Goal: Use online tool/utility: Utilize a website feature to perform a specific function

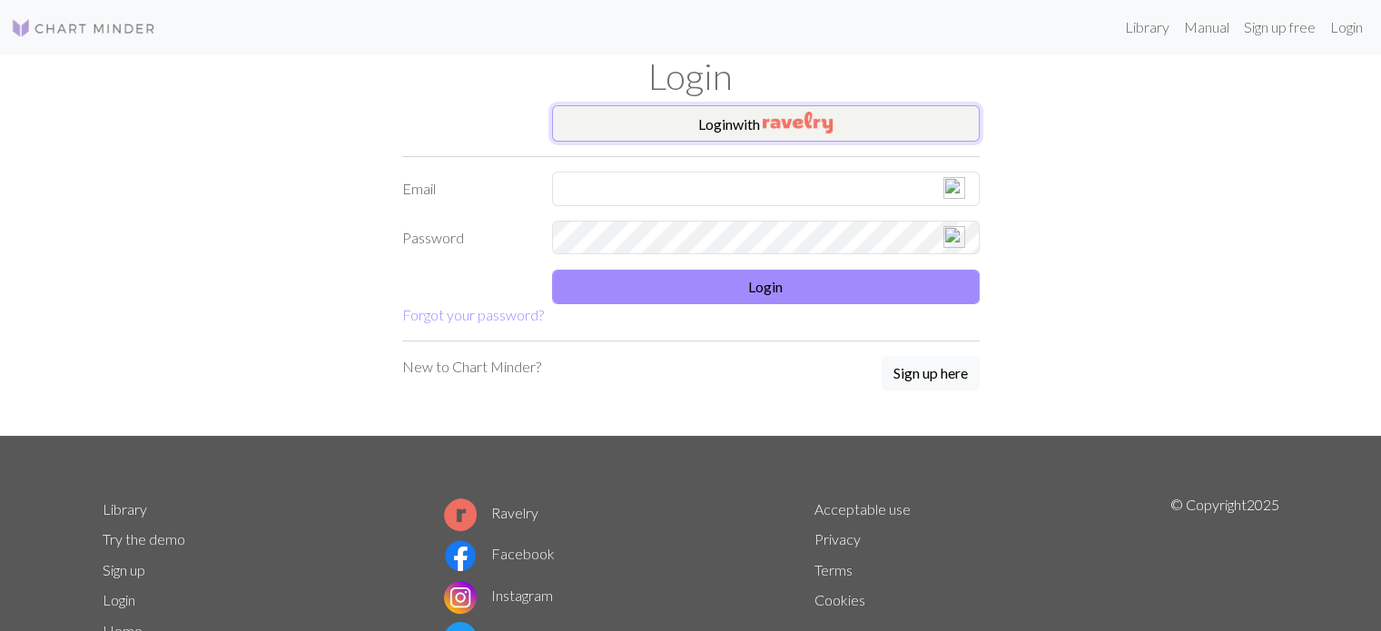
click at [739, 123] on button "Login with" at bounding box center [766, 123] width 428 height 36
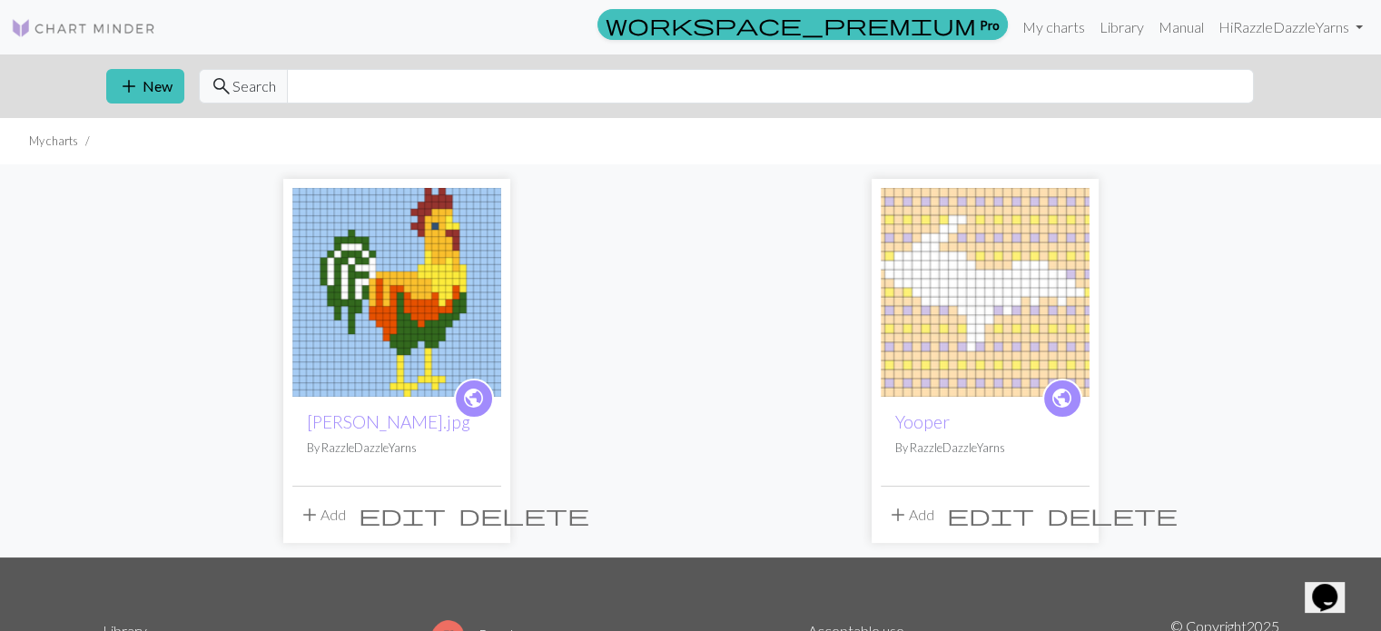
click at [400, 265] on img at bounding box center [396, 292] width 209 height 209
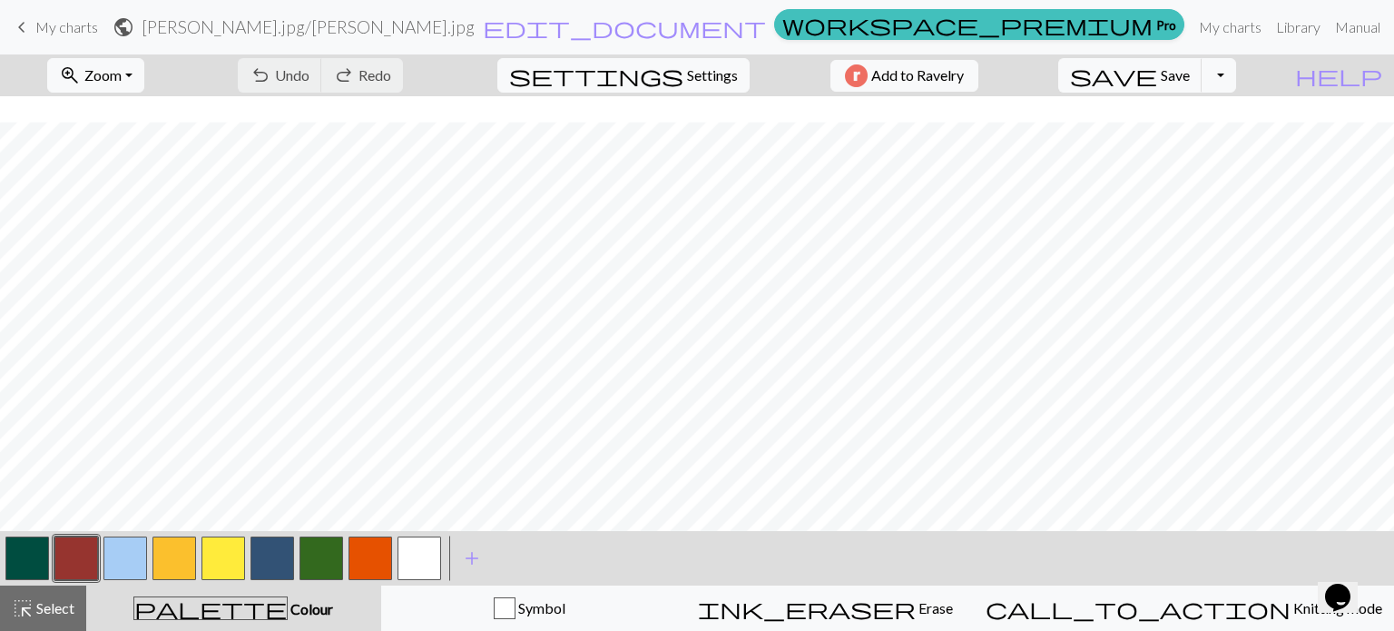
scroll to position [145, 0]
click at [123, 547] on button "button" at bounding box center [125, 559] width 44 height 44
click at [314, 556] on button "button" at bounding box center [322, 559] width 44 height 44
click at [142, 560] on button "button" at bounding box center [125, 559] width 44 height 44
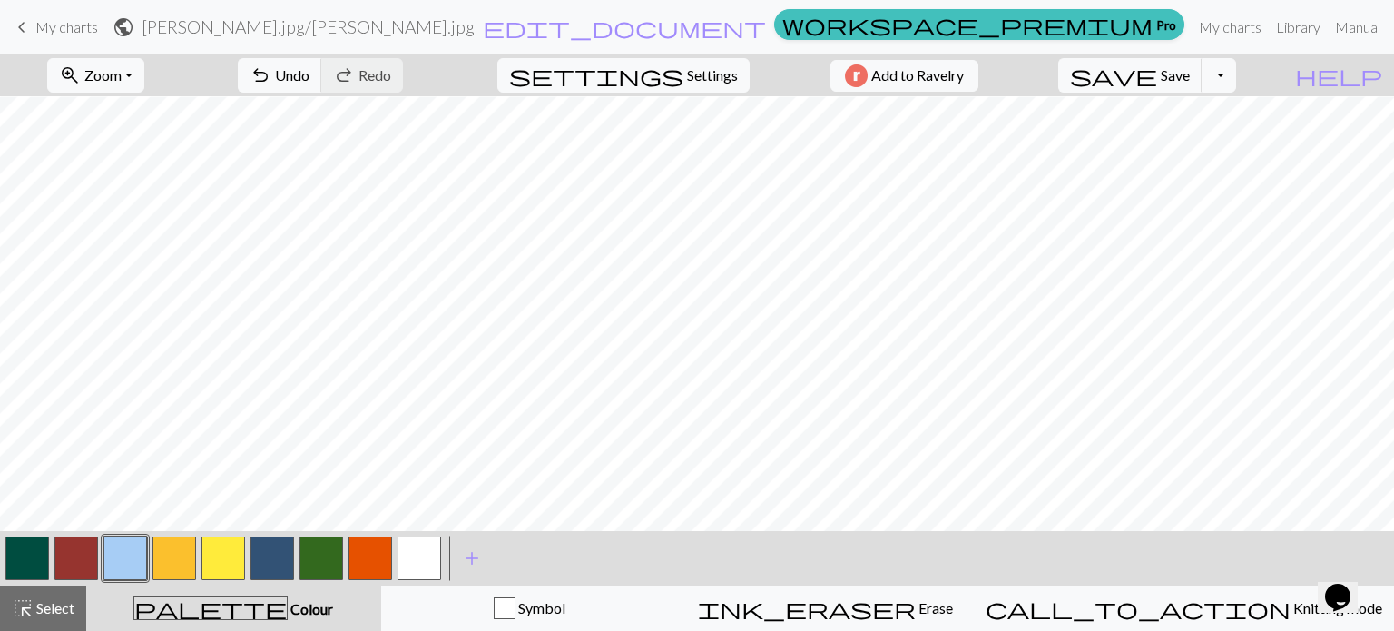
click at [309, 551] on button "button" at bounding box center [322, 559] width 44 height 44
click at [375, 558] on button "button" at bounding box center [371, 559] width 44 height 44
click at [116, 566] on button "button" at bounding box center [125, 559] width 44 height 44
click at [315, 547] on button "button" at bounding box center [322, 559] width 44 height 44
click at [141, 555] on button "button" at bounding box center [125, 559] width 44 height 44
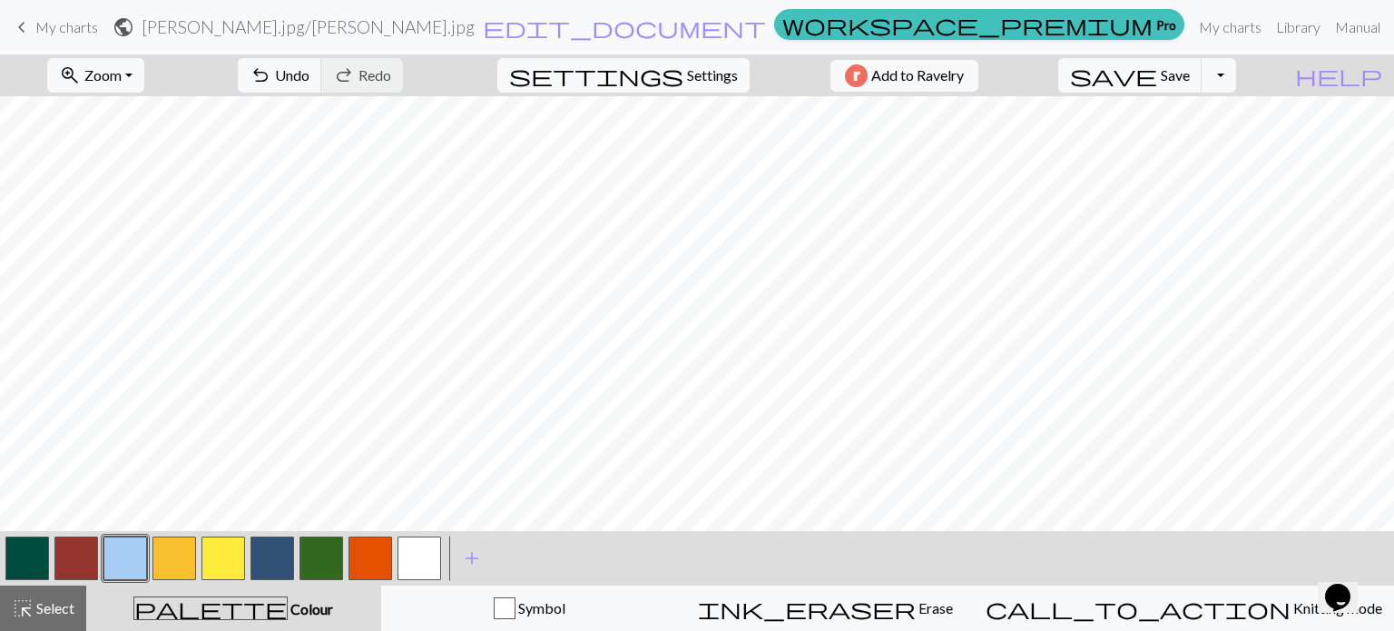
scroll to position [99, 0]
click at [216, 558] on button "button" at bounding box center [224, 559] width 44 height 44
click at [126, 555] on button "button" at bounding box center [125, 559] width 44 height 44
click at [177, 556] on button "button" at bounding box center [175, 559] width 44 height 44
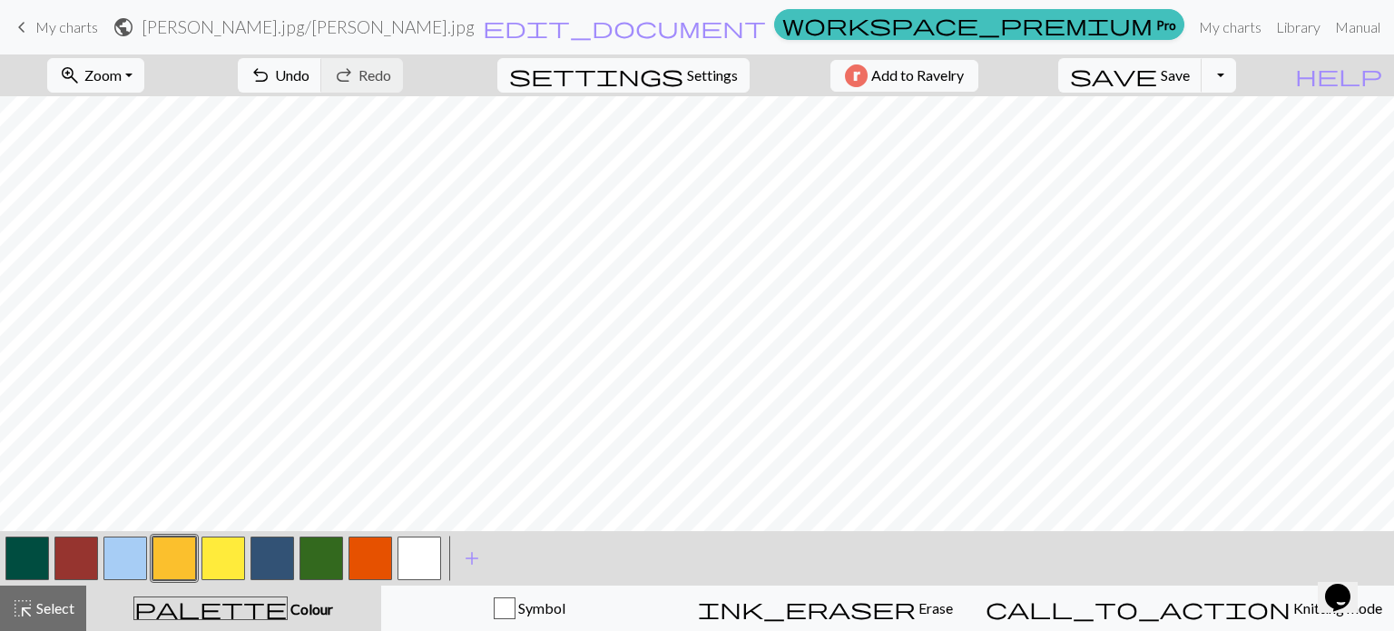
click at [116, 547] on button "button" at bounding box center [125, 559] width 44 height 44
click at [69, 548] on button "button" at bounding box center [76, 559] width 44 height 44
click at [143, 544] on button "button" at bounding box center [125, 559] width 44 height 44
click at [233, 548] on button "button" at bounding box center [224, 559] width 44 height 44
click at [828, 222] on div "zoom_in Zoom Zoom Fit all Fit width Fit height 50% 100% 150% 200% undo Undo Und…" at bounding box center [697, 342] width 1394 height 576
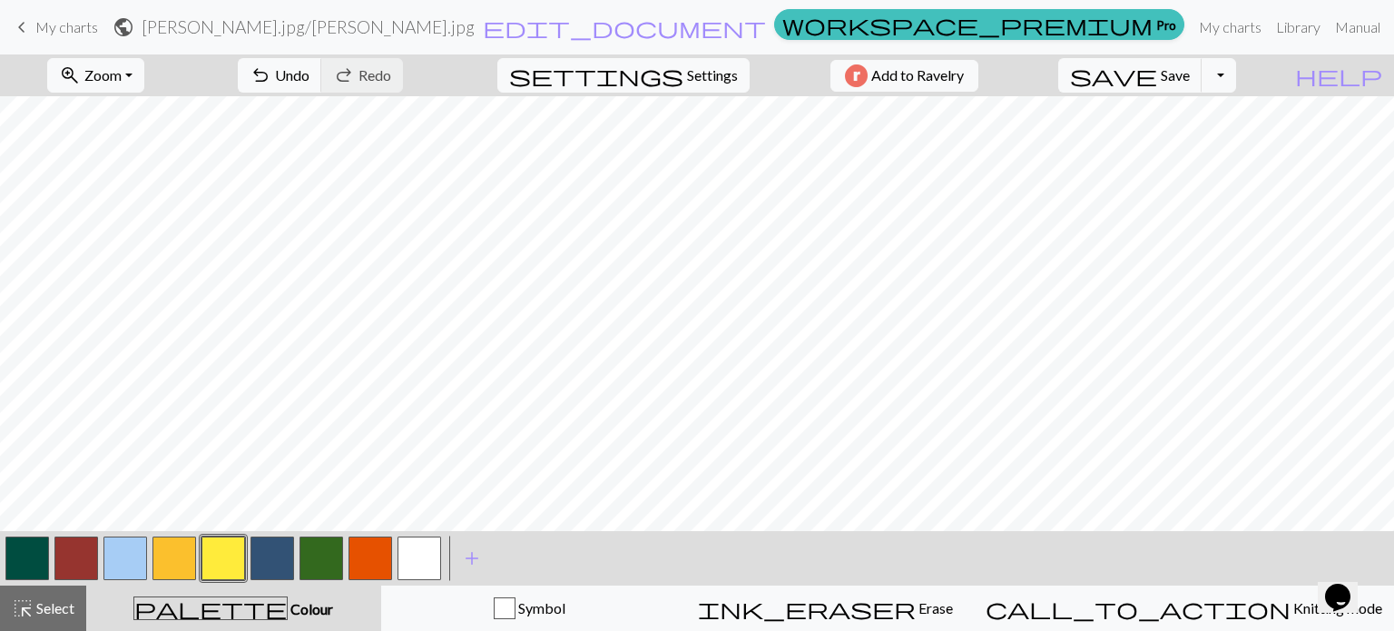
click at [131, 546] on button "button" at bounding box center [125, 559] width 44 height 44
click at [161, 555] on button "button" at bounding box center [175, 559] width 44 height 44
click at [85, 564] on button "button" at bounding box center [76, 559] width 44 height 44
click at [124, 558] on button "button" at bounding box center [125, 559] width 44 height 44
click at [73, 557] on button "button" at bounding box center [76, 559] width 44 height 44
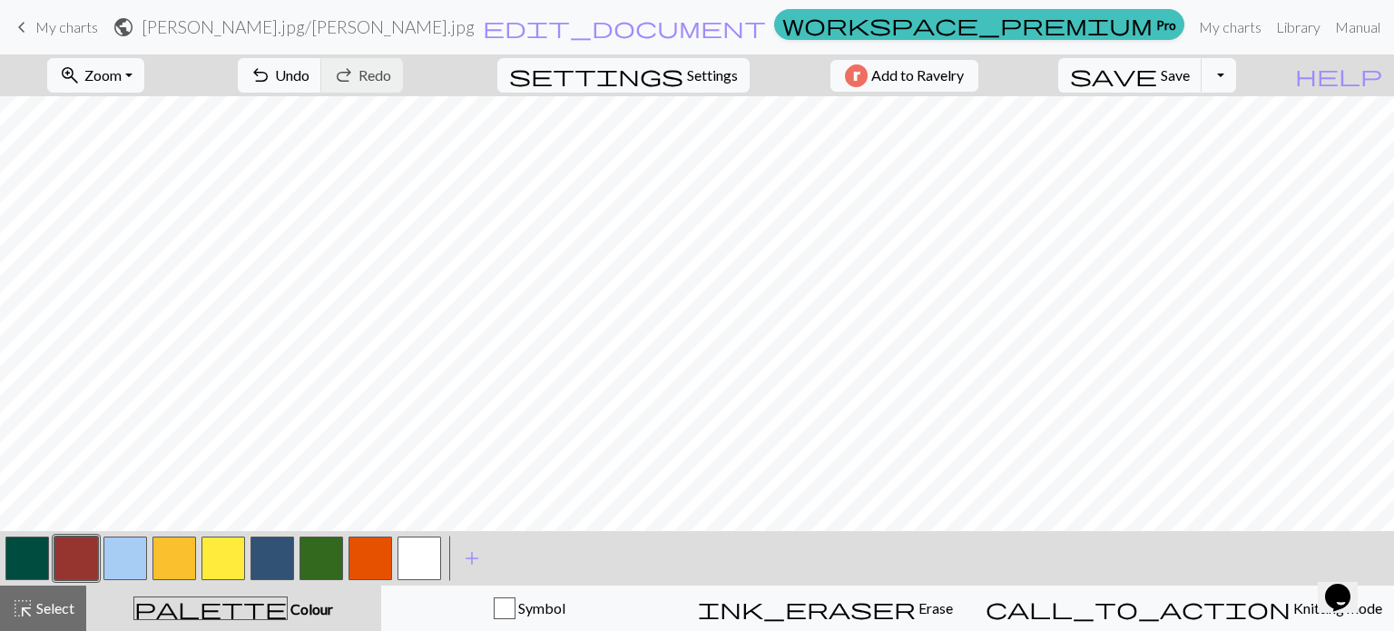
click at [133, 554] on button "button" at bounding box center [125, 559] width 44 height 44
click at [81, 549] on button "button" at bounding box center [76, 559] width 44 height 44
click at [176, 539] on button "button" at bounding box center [175, 559] width 44 height 44
click at [128, 559] on button "button" at bounding box center [125, 559] width 44 height 44
click at [212, 566] on button "button" at bounding box center [224, 559] width 44 height 44
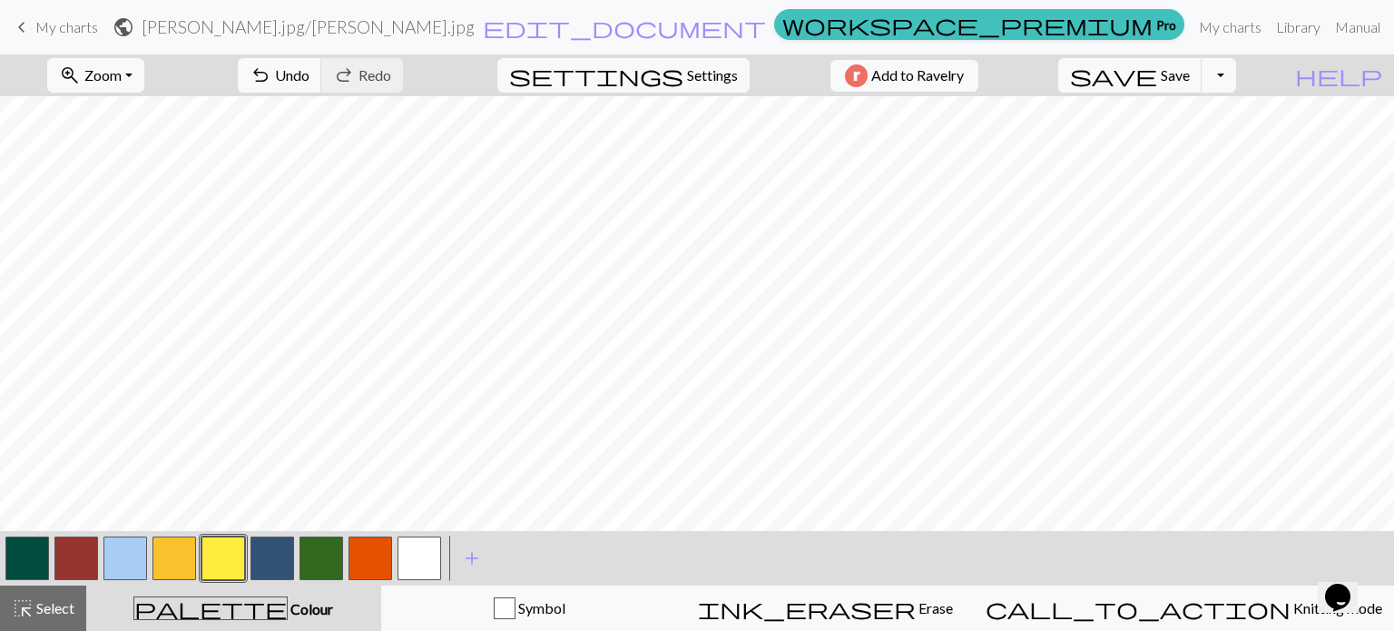
click at [124, 562] on button "button" at bounding box center [125, 559] width 44 height 44
click at [372, 544] on button "button" at bounding box center [371, 559] width 44 height 44
click at [127, 547] on button "button" at bounding box center [125, 559] width 44 height 44
click at [310, 552] on button "button" at bounding box center [322, 559] width 44 height 44
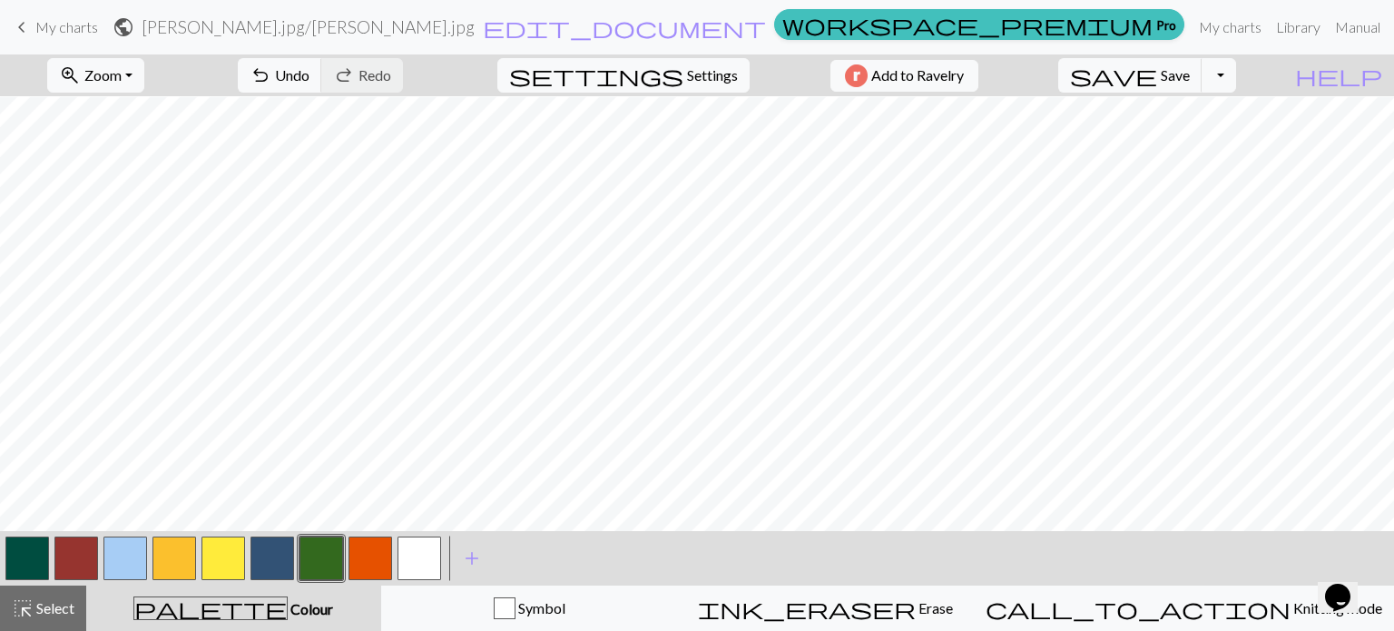
click at [138, 551] on button "button" at bounding box center [125, 559] width 44 height 44
click at [310, 548] on button "button" at bounding box center [322, 559] width 44 height 44
click at [220, 554] on button "button" at bounding box center [224, 559] width 44 height 44
click at [111, 560] on button "button" at bounding box center [125, 559] width 44 height 44
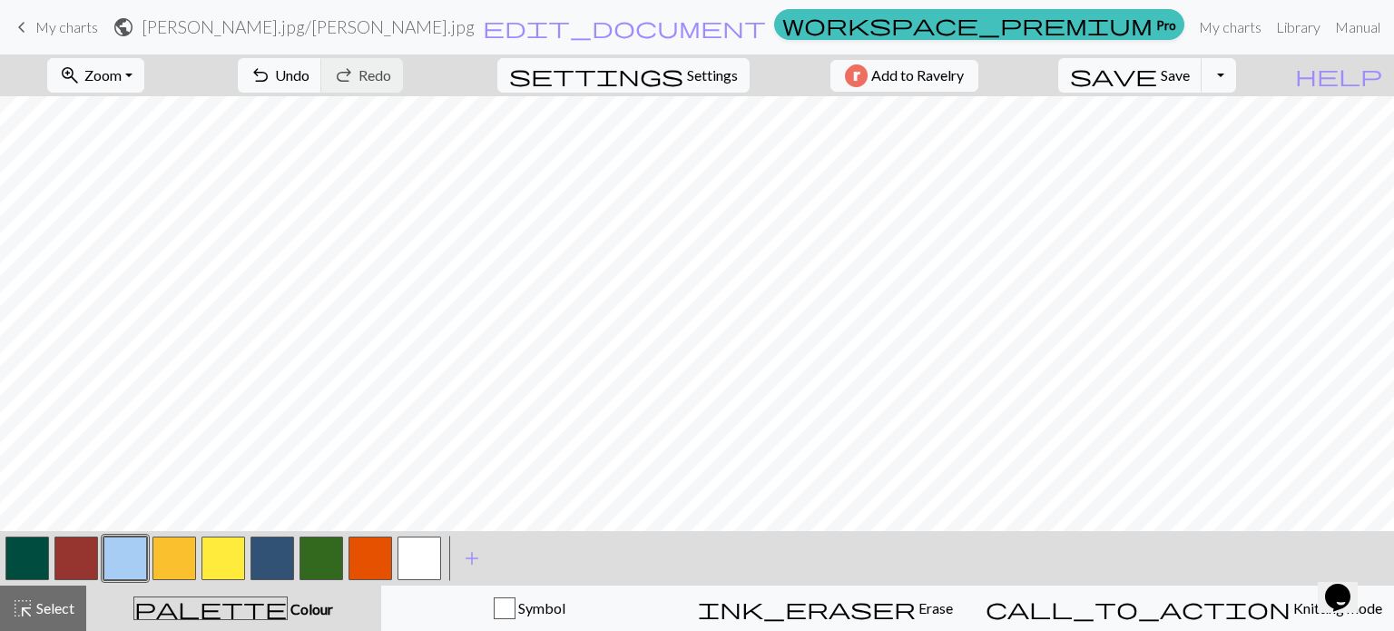
click at [365, 556] on button "button" at bounding box center [371, 559] width 44 height 44
click at [120, 561] on button "button" at bounding box center [125, 559] width 44 height 44
click at [166, 565] on button "button" at bounding box center [175, 559] width 44 height 44
click at [412, 555] on button "button" at bounding box center [420, 559] width 44 height 44
click at [320, 551] on button "button" at bounding box center [322, 559] width 44 height 44
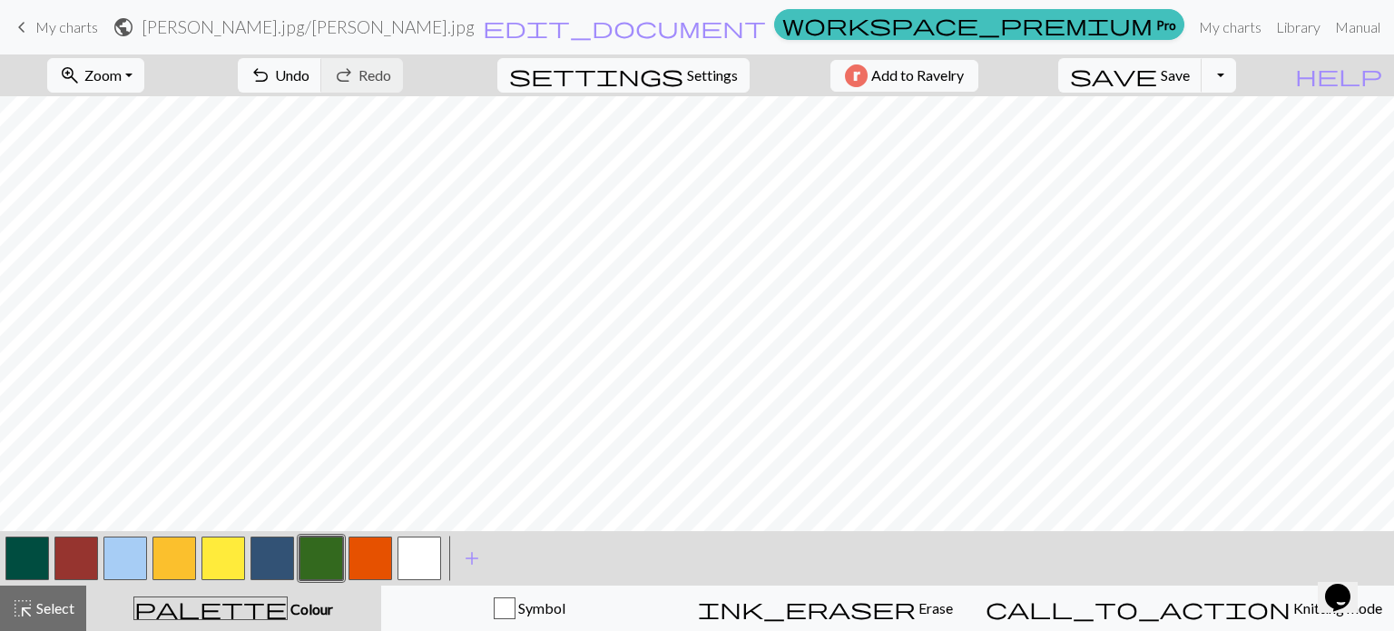
click at [118, 560] on button "button" at bounding box center [125, 559] width 44 height 44
click at [312, 553] on button "button" at bounding box center [322, 559] width 44 height 44
click at [113, 551] on button "button" at bounding box center [125, 559] width 44 height 44
click at [425, 551] on button "button" at bounding box center [420, 559] width 44 height 44
click at [134, 550] on button "button" at bounding box center [125, 559] width 44 height 44
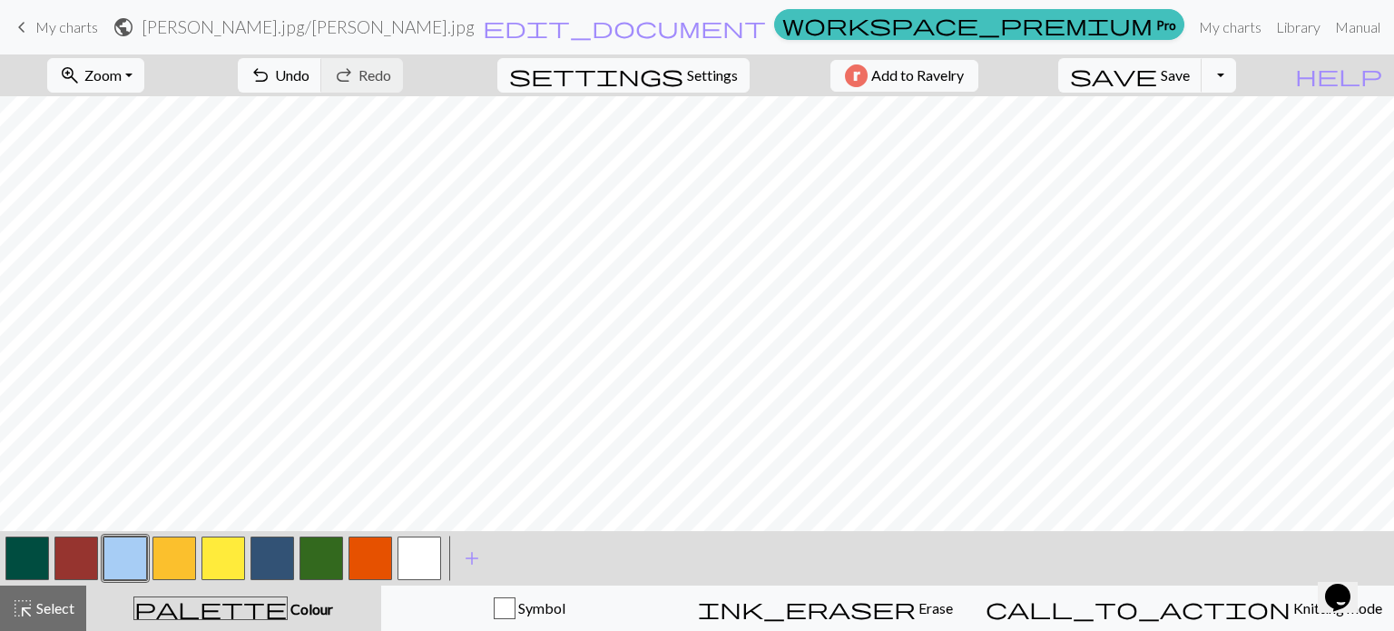
click at [323, 560] on button "button" at bounding box center [322, 559] width 44 height 44
click at [118, 562] on button "button" at bounding box center [125, 559] width 44 height 44
click at [422, 569] on button "button" at bounding box center [420, 559] width 44 height 44
click at [317, 551] on button "button" at bounding box center [322, 559] width 44 height 44
click at [114, 558] on button "button" at bounding box center [125, 559] width 44 height 44
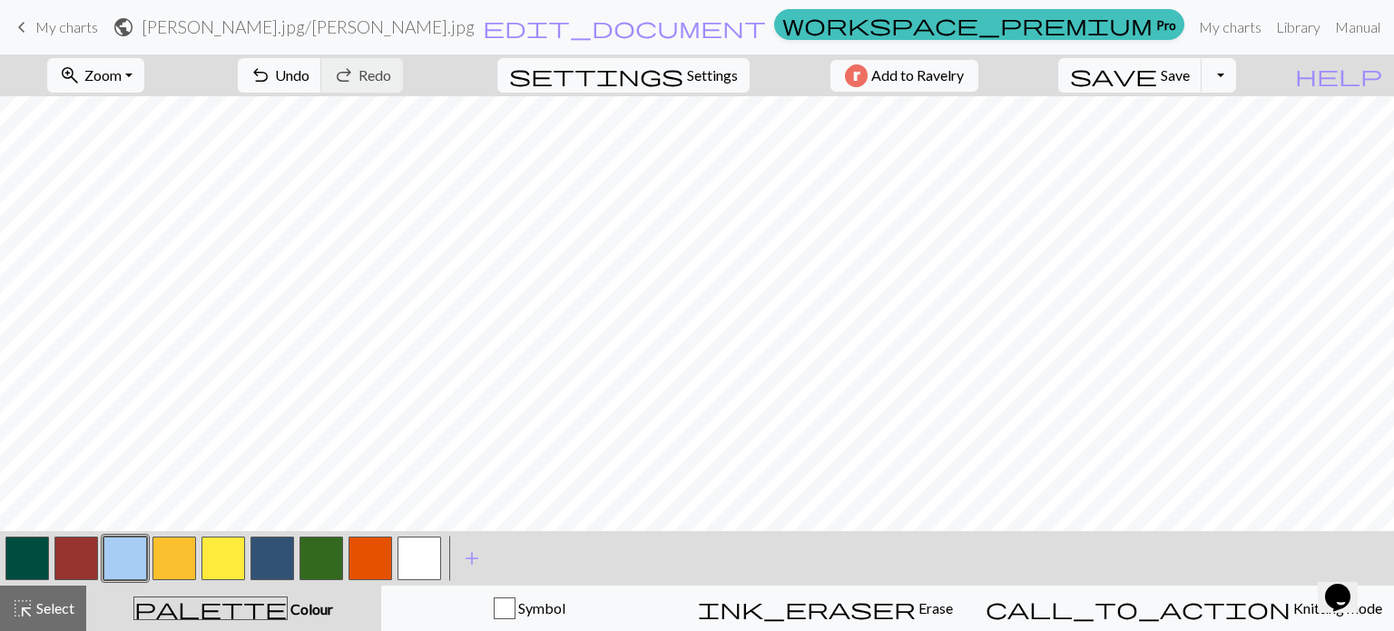
click at [418, 542] on button "button" at bounding box center [420, 559] width 44 height 44
click at [330, 551] on button "button" at bounding box center [322, 559] width 44 height 44
click at [125, 557] on button "button" at bounding box center [125, 559] width 44 height 44
click at [414, 547] on button "button" at bounding box center [420, 559] width 44 height 44
click at [331, 551] on button "button" at bounding box center [322, 559] width 44 height 44
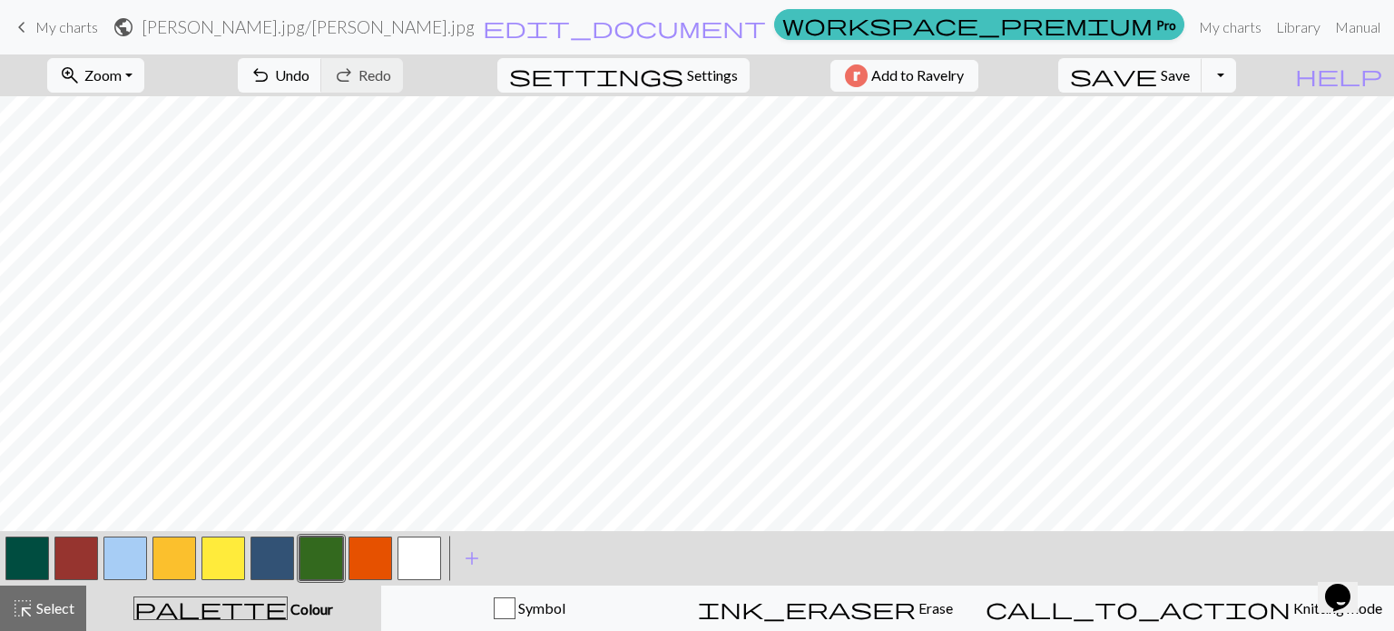
click at [133, 550] on button "button" at bounding box center [125, 559] width 44 height 44
click at [423, 555] on button "button" at bounding box center [420, 559] width 44 height 44
click at [316, 551] on button "button" at bounding box center [322, 559] width 44 height 44
click at [122, 551] on button "button" at bounding box center [125, 559] width 44 height 44
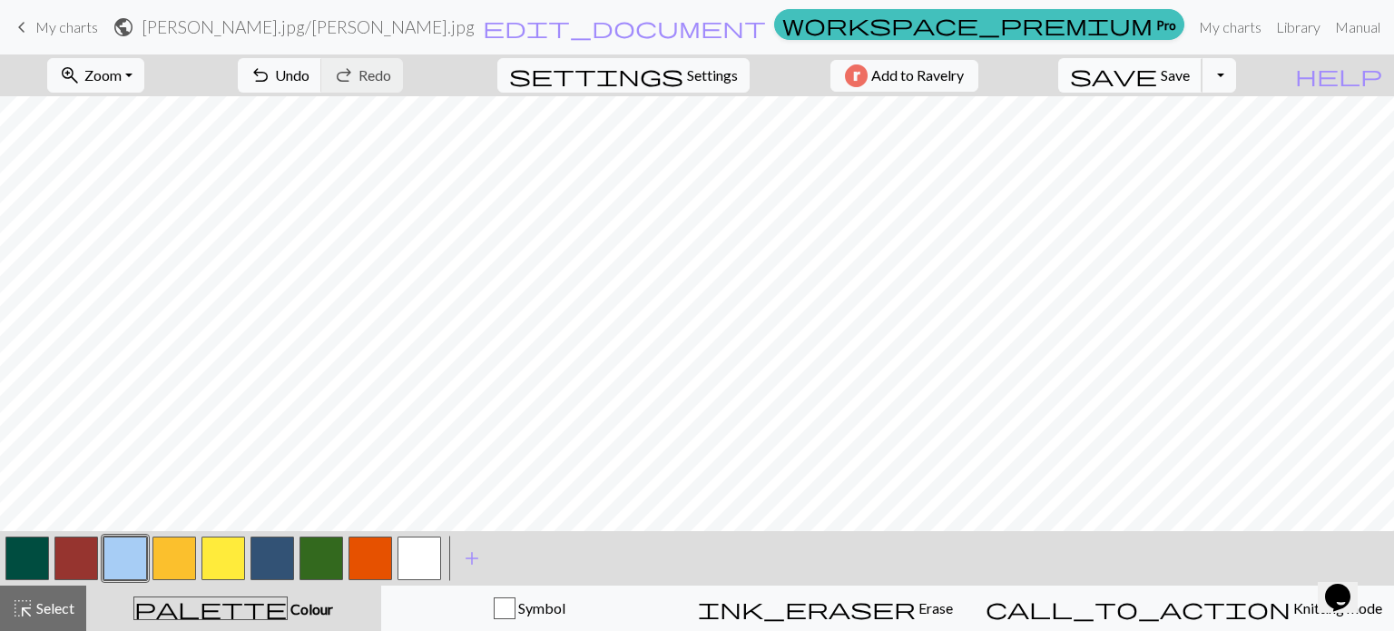
click at [1203, 80] on button "save Save Save" at bounding box center [1131, 75] width 144 height 34
click at [1236, 86] on button "Toggle Dropdown" at bounding box center [1219, 75] width 34 height 34
click at [1198, 144] on button "save_alt Download" at bounding box center [1087, 144] width 300 height 29
click at [228, 553] on button "button" at bounding box center [224, 559] width 44 height 44
click at [1157, 83] on span "save" at bounding box center [1113, 75] width 87 height 25
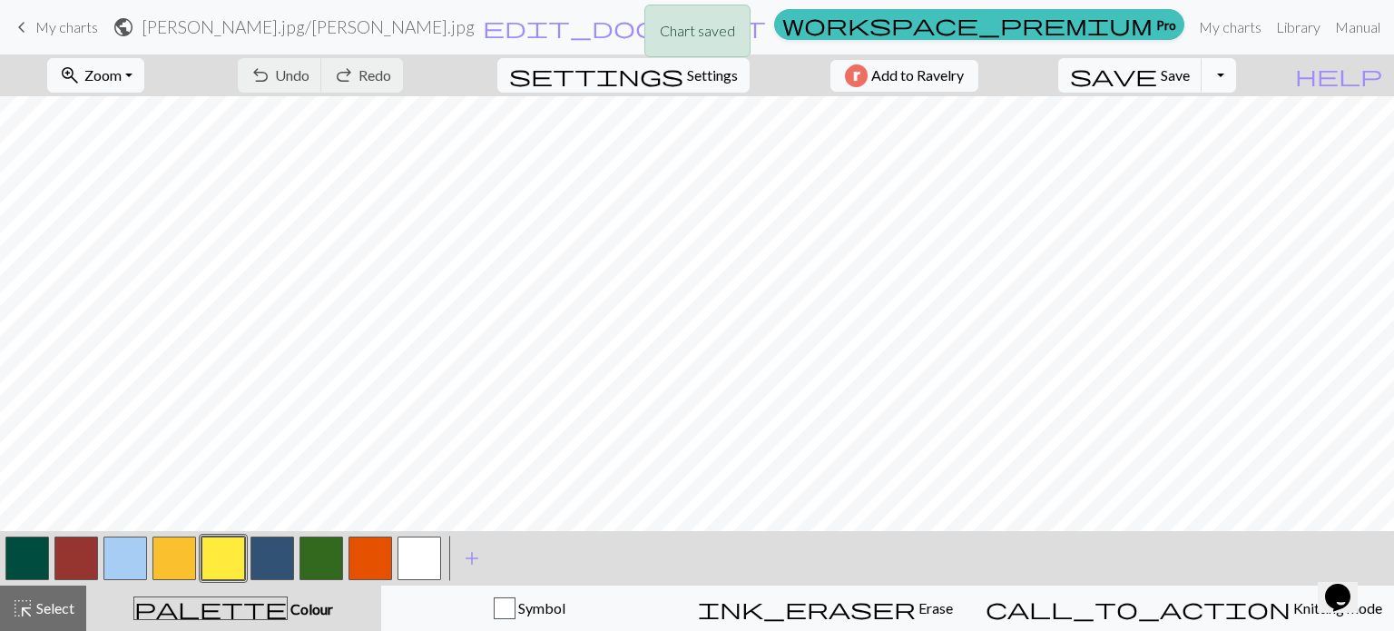
click at [1236, 74] on button "Toggle Dropdown" at bounding box center [1219, 75] width 34 height 34
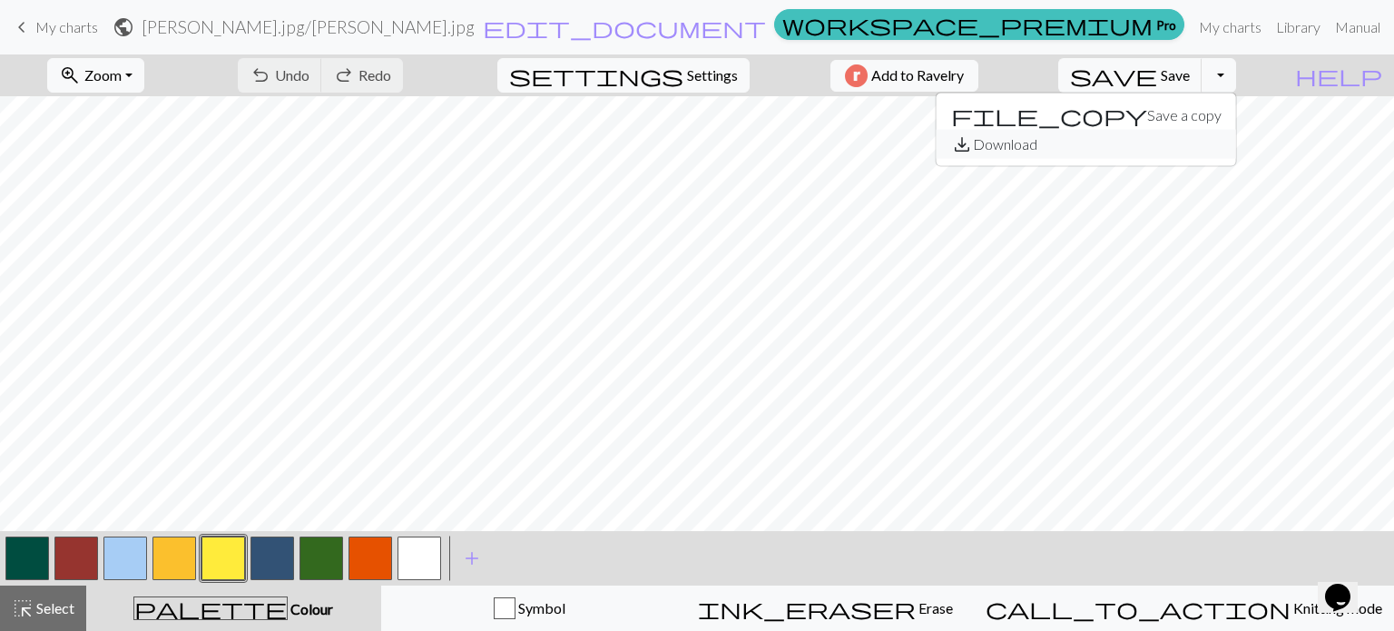
click at [1172, 148] on button "save_alt Download" at bounding box center [1087, 144] width 300 height 29
click at [1236, 76] on button "Toggle Dropdown" at bounding box center [1219, 75] width 34 height 34
click at [1190, 149] on button "save_alt Download" at bounding box center [1087, 144] width 300 height 29
click at [1157, 70] on span "save" at bounding box center [1113, 75] width 87 height 25
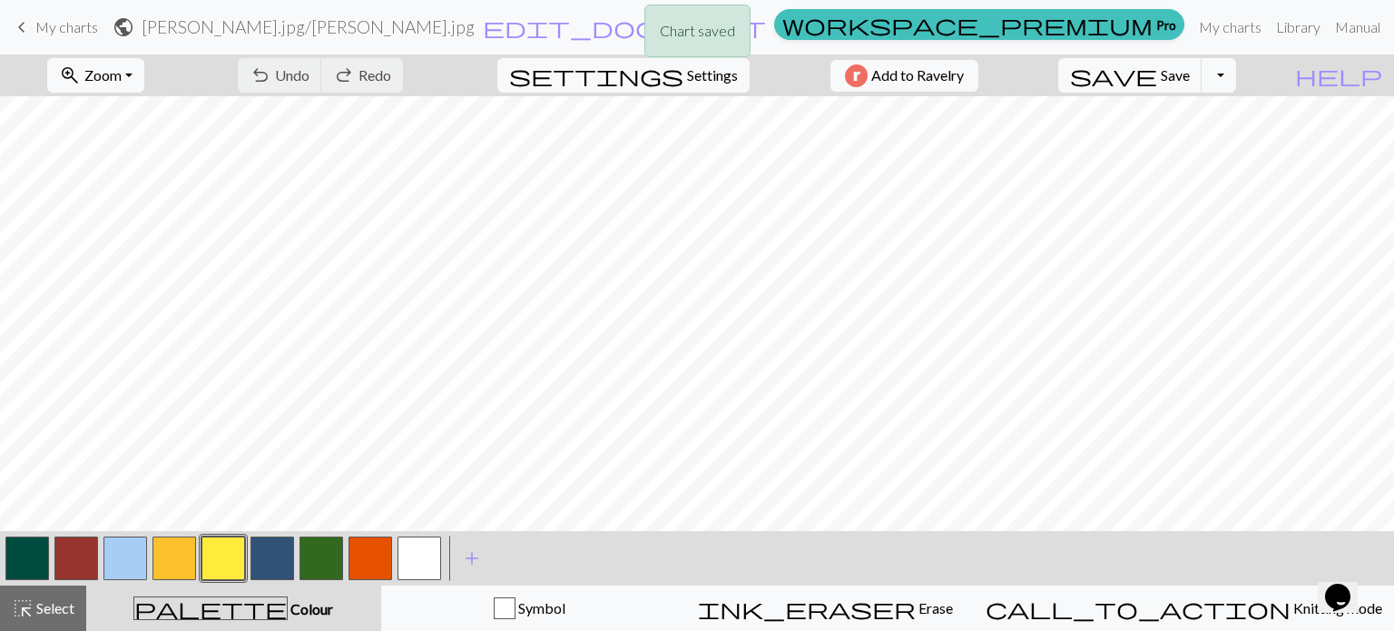
click at [828, 18] on div "Chart saved" at bounding box center [697, 36] width 1394 height 72
click at [1236, 73] on button "Toggle Dropdown" at bounding box center [1219, 75] width 34 height 34
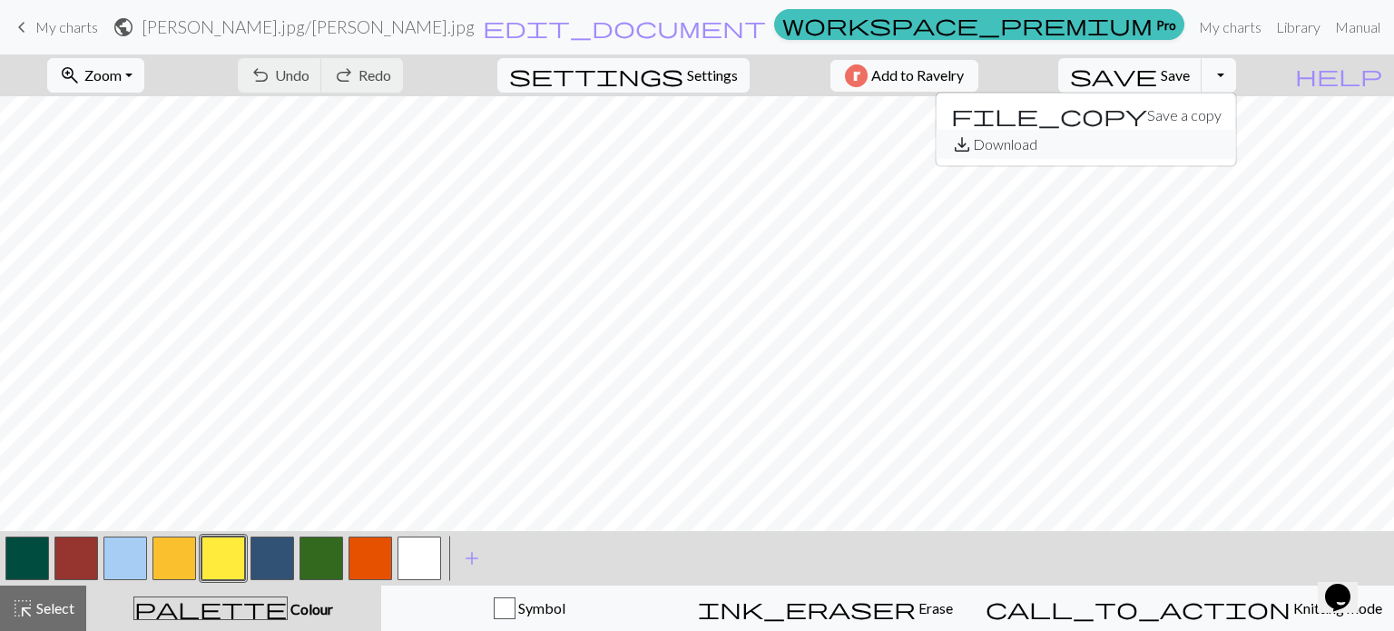
click at [1202, 140] on button "save_alt Download" at bounding box center [1087, 144] width 300 height 29
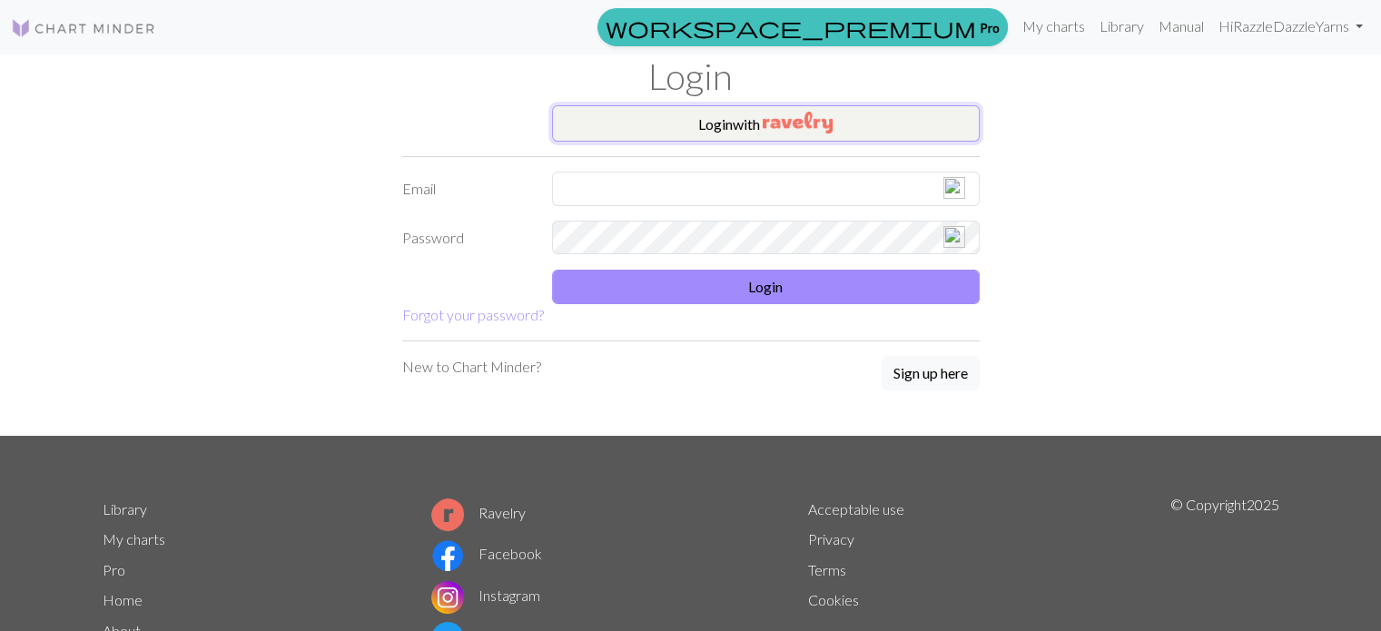
click at [705, 121] on button "Login with" at bounding box center [766, 123] width 428 height 36
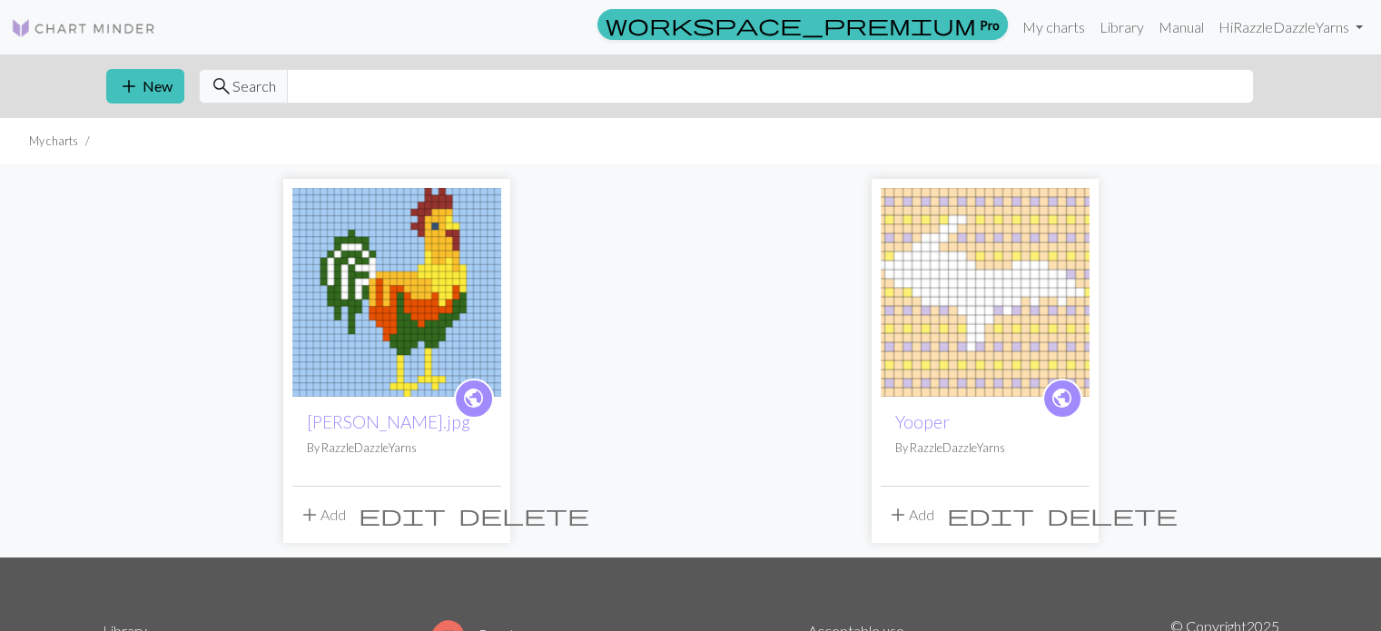
click at [428, 282] on img at bounding box center [396, 292] width 209 height 209
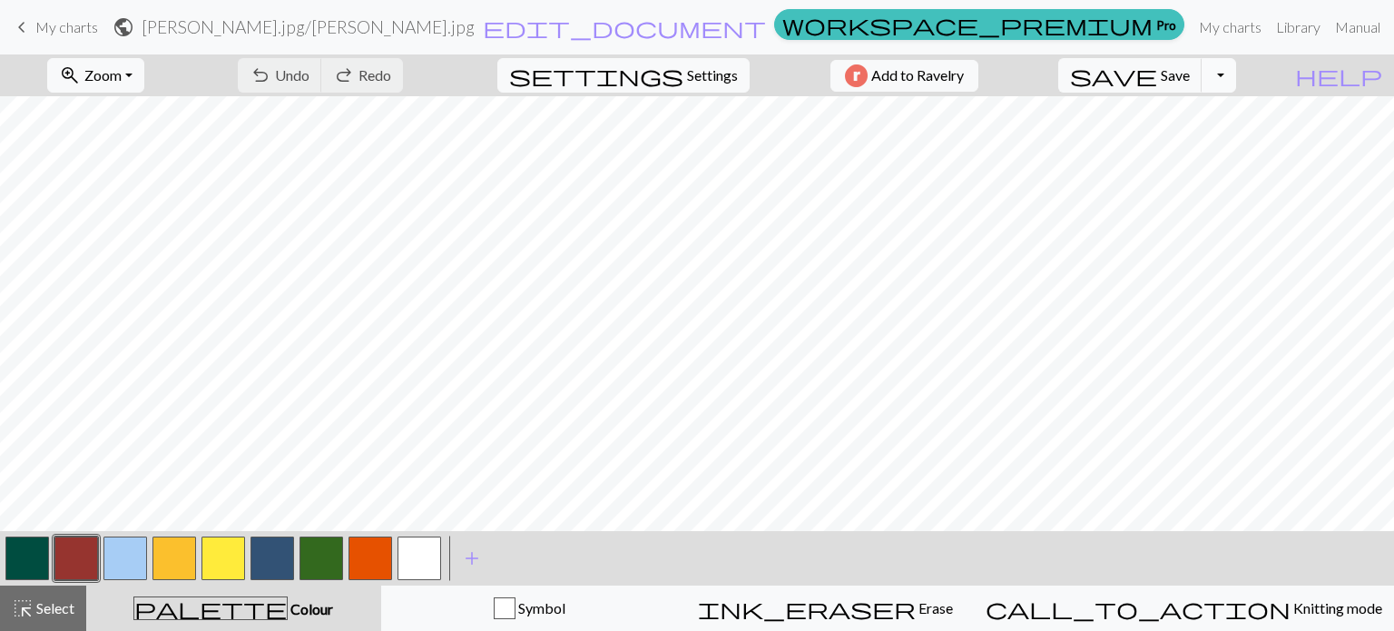
click at [1236, 74] on button "Toggle Dropdown" at bounding box center [1219, 75] width 34 height 34
click at [973, 151] on span "save_alt" at bounding box center [962, 144] width 22 height 25
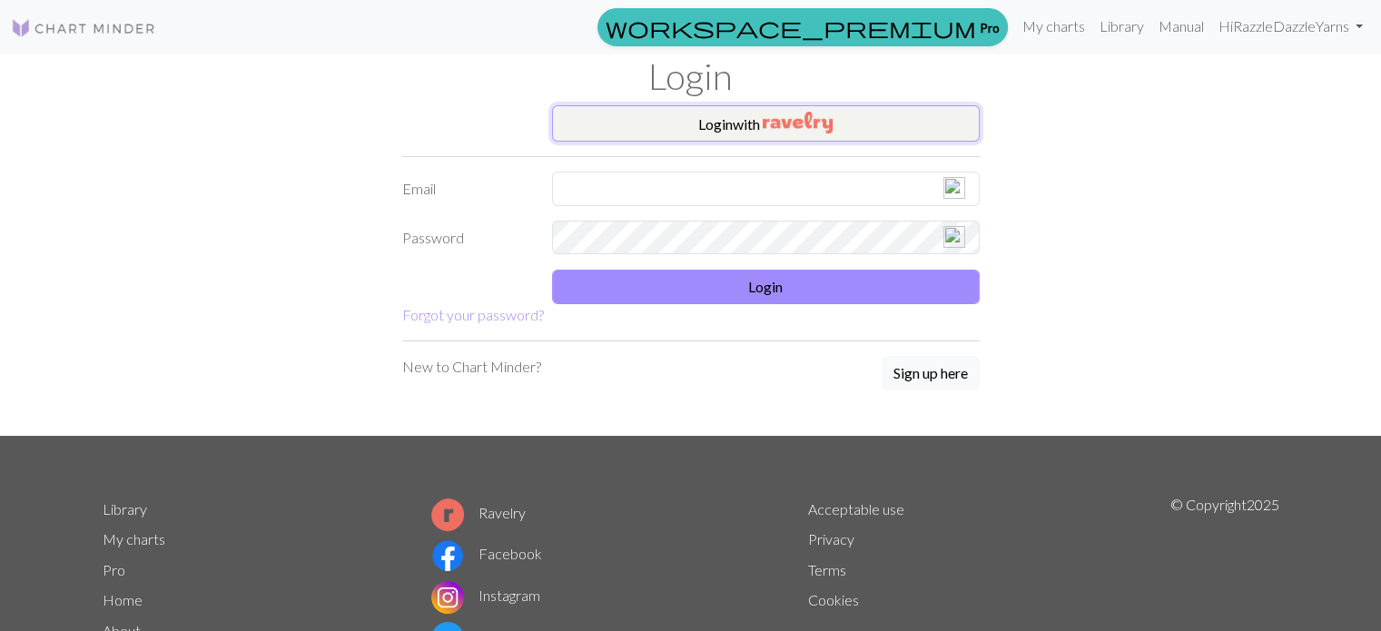
click at [799, 126] on img "button" at bounding box center [798, 123] width 70 height 22
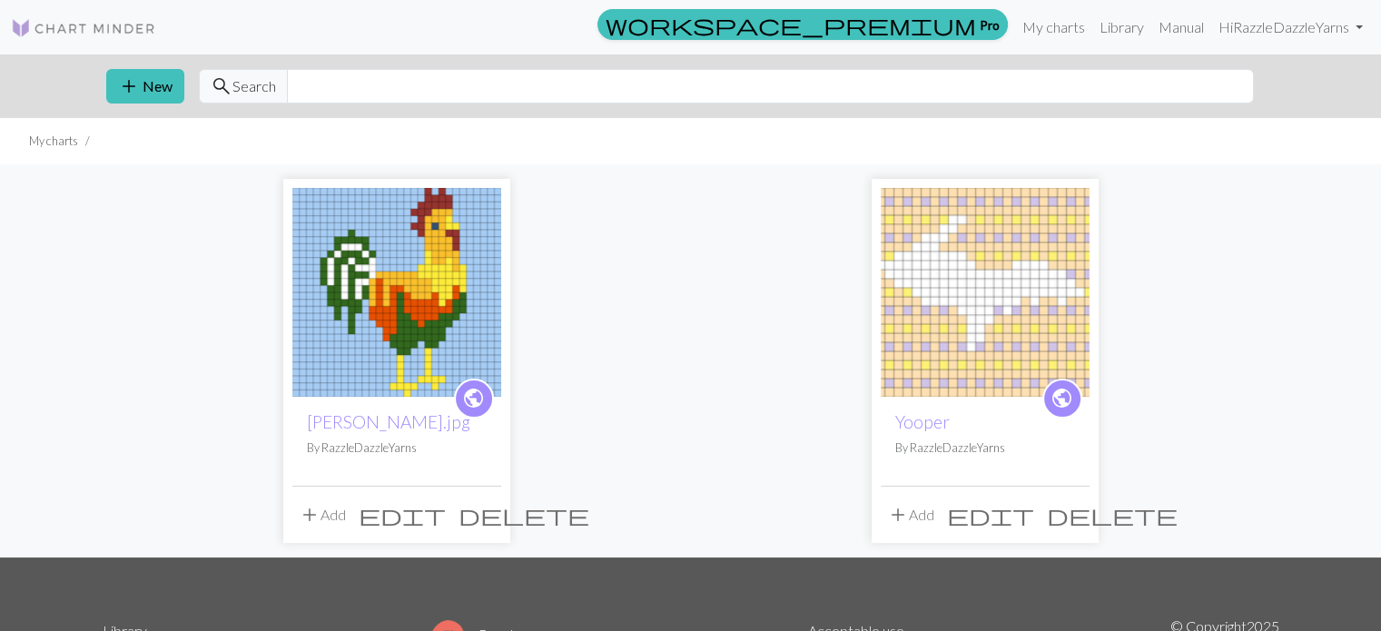
click at [359, 291] on img at bounding box center [396, 292] width 209 height 209
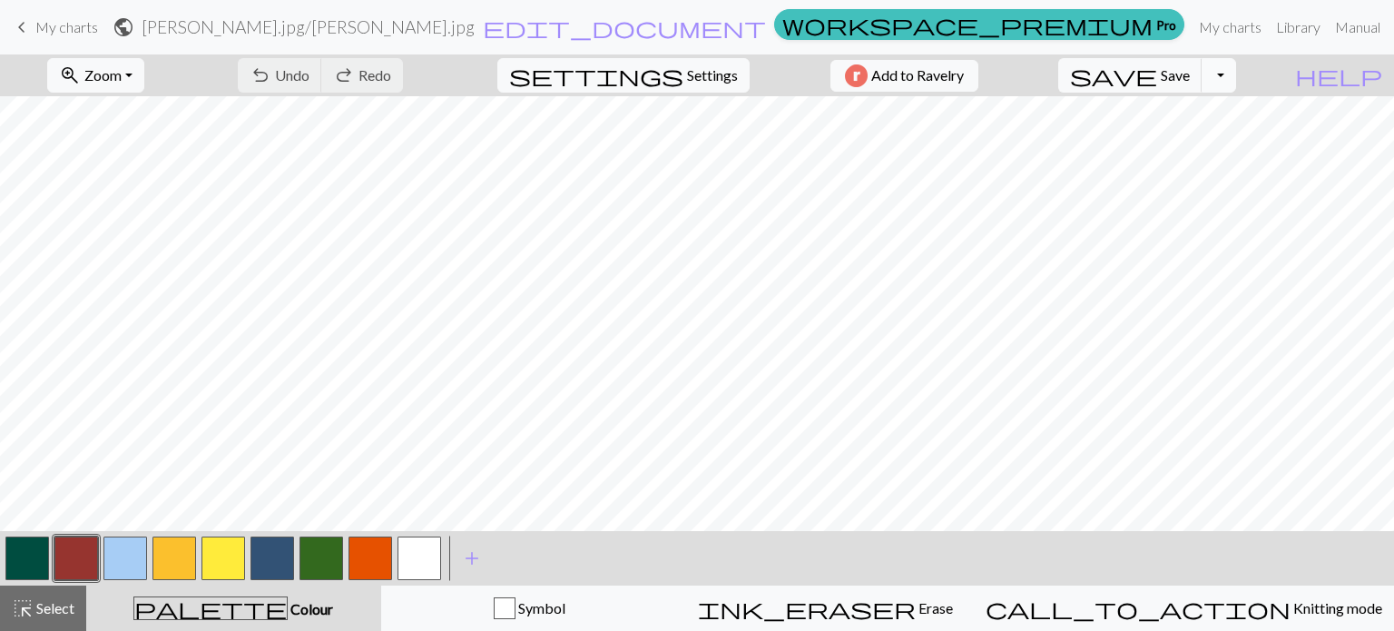
click at [1236, 72] on button "Toggle Dropdown" at bounding box center [1219, 75] width 34 height 34
click at [1177, 154] on button "save_alt Download" at bounding box center [1087, 144] width 300 height 29
click at [1236, 86] on button "Toggle Dropdown" at bounding box center [1219, 75] width 34 height 34
click at [271, 65] on span "undo" at bounding box center [261, 75] width 22 height 25
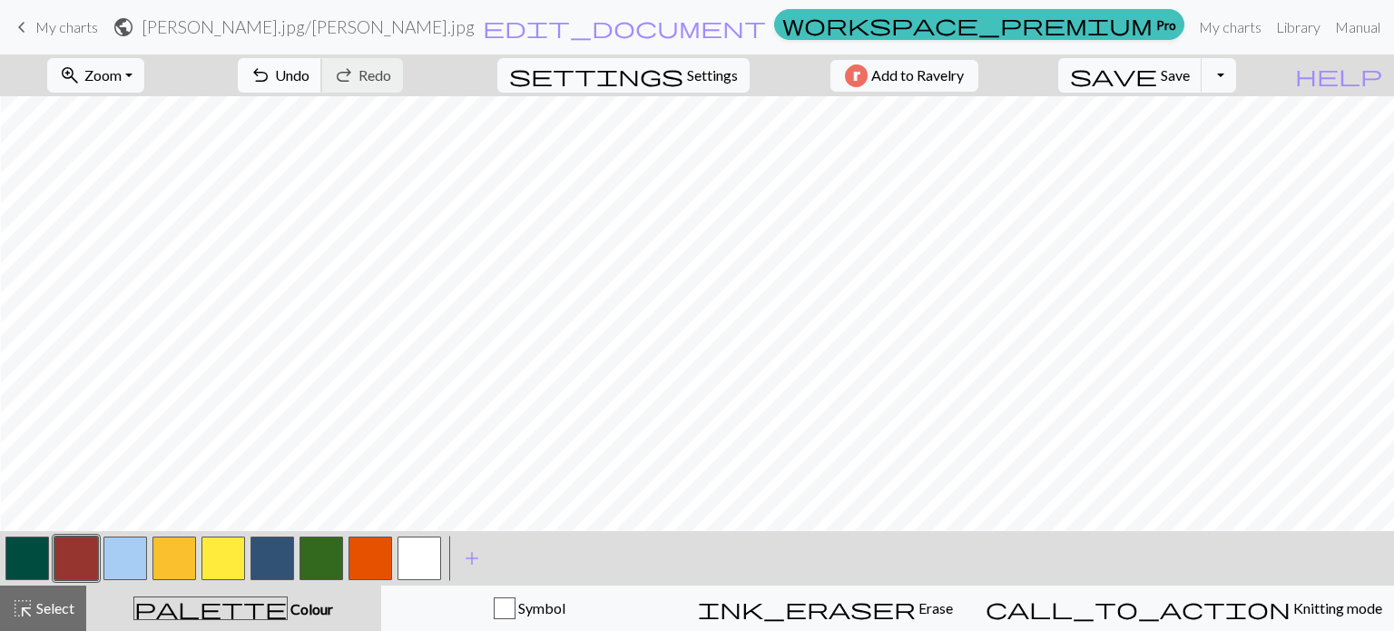
click at [271, 75] on span "undo" at bounding box center [261, 75] width 22 height 25
